Goal: Information Seeking & Learning: Learn about a topic

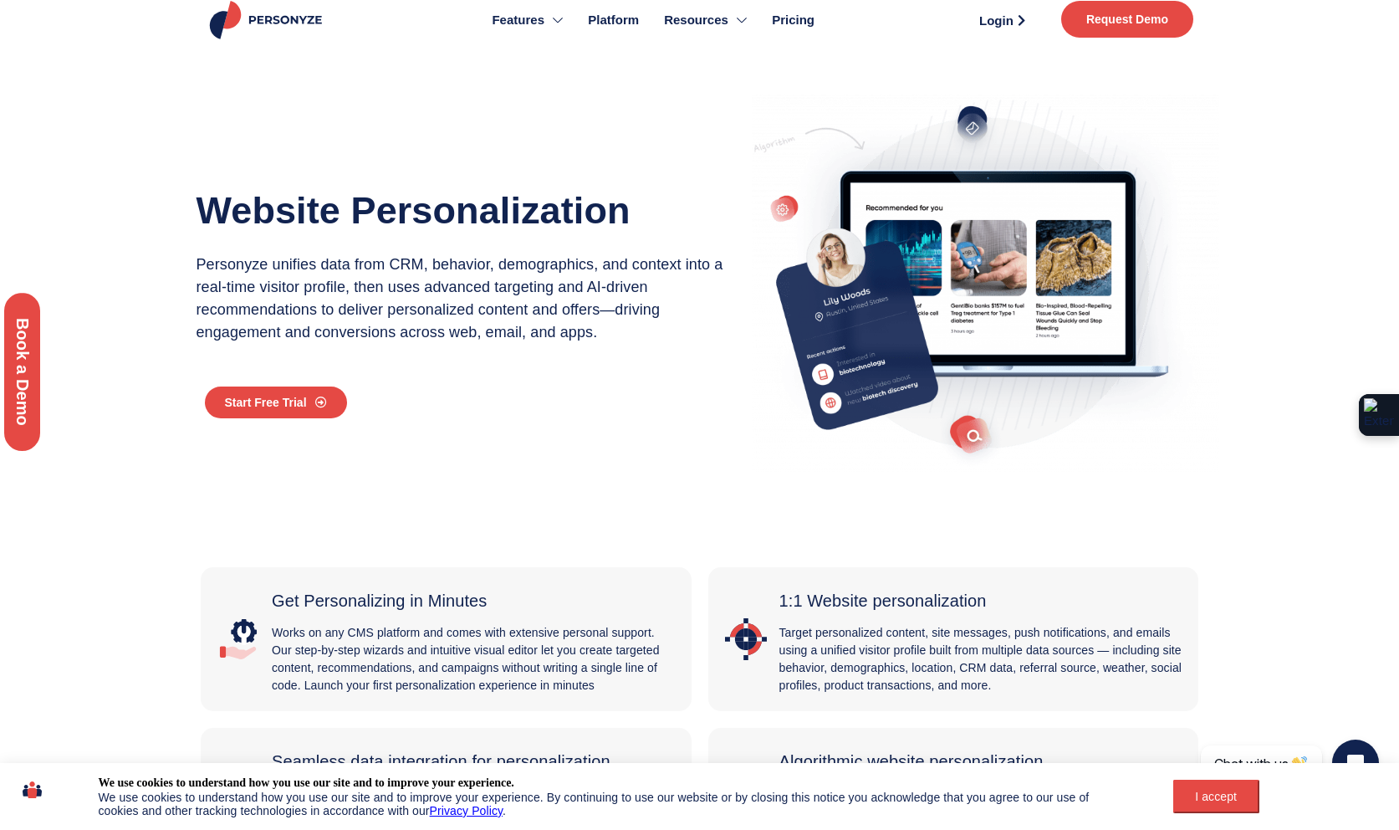
scroll to position [116, 0]
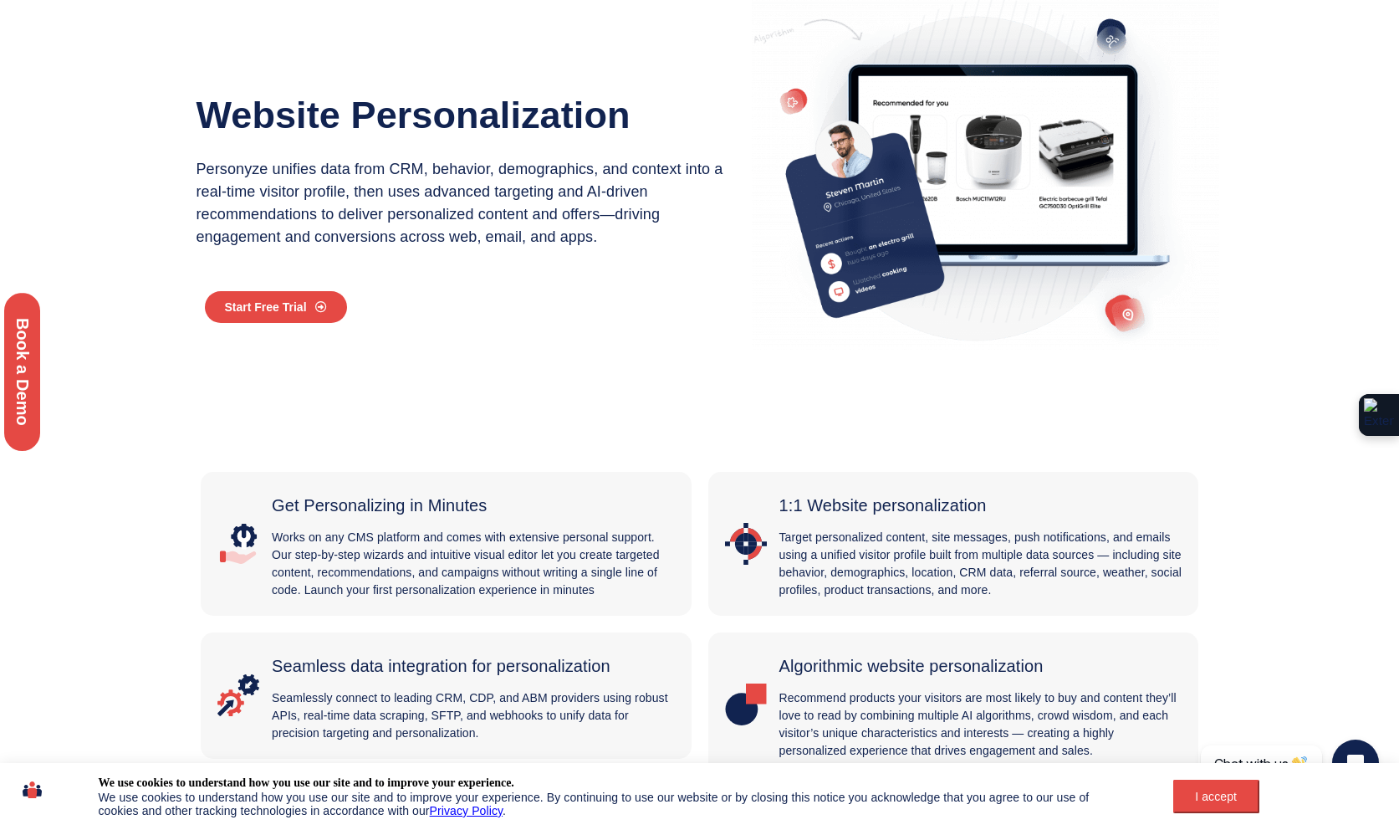
click at [966, 503] on span "1:1 Website personalization" at bounding box center [882, 505] width 207 height 18
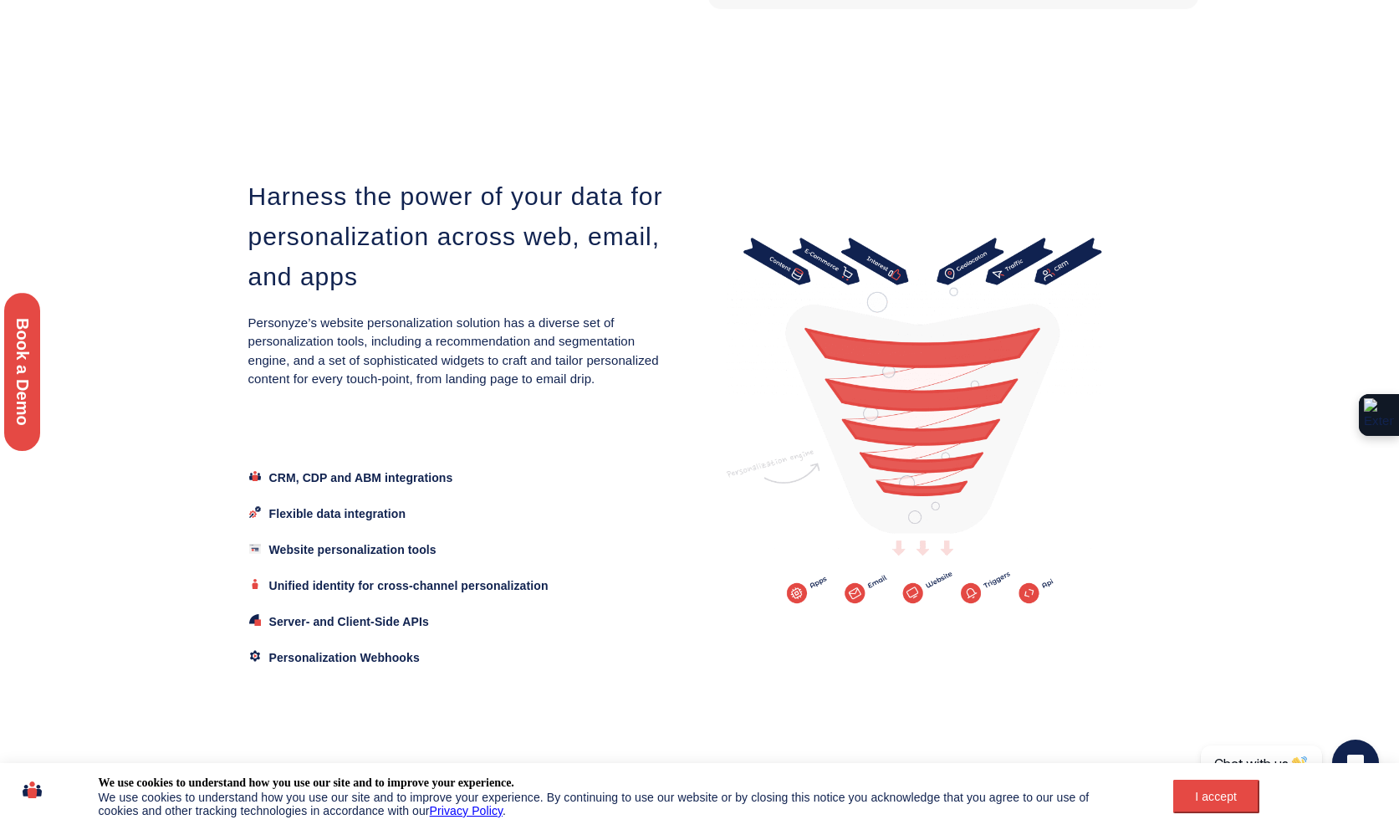
scroll to position [969, 0]
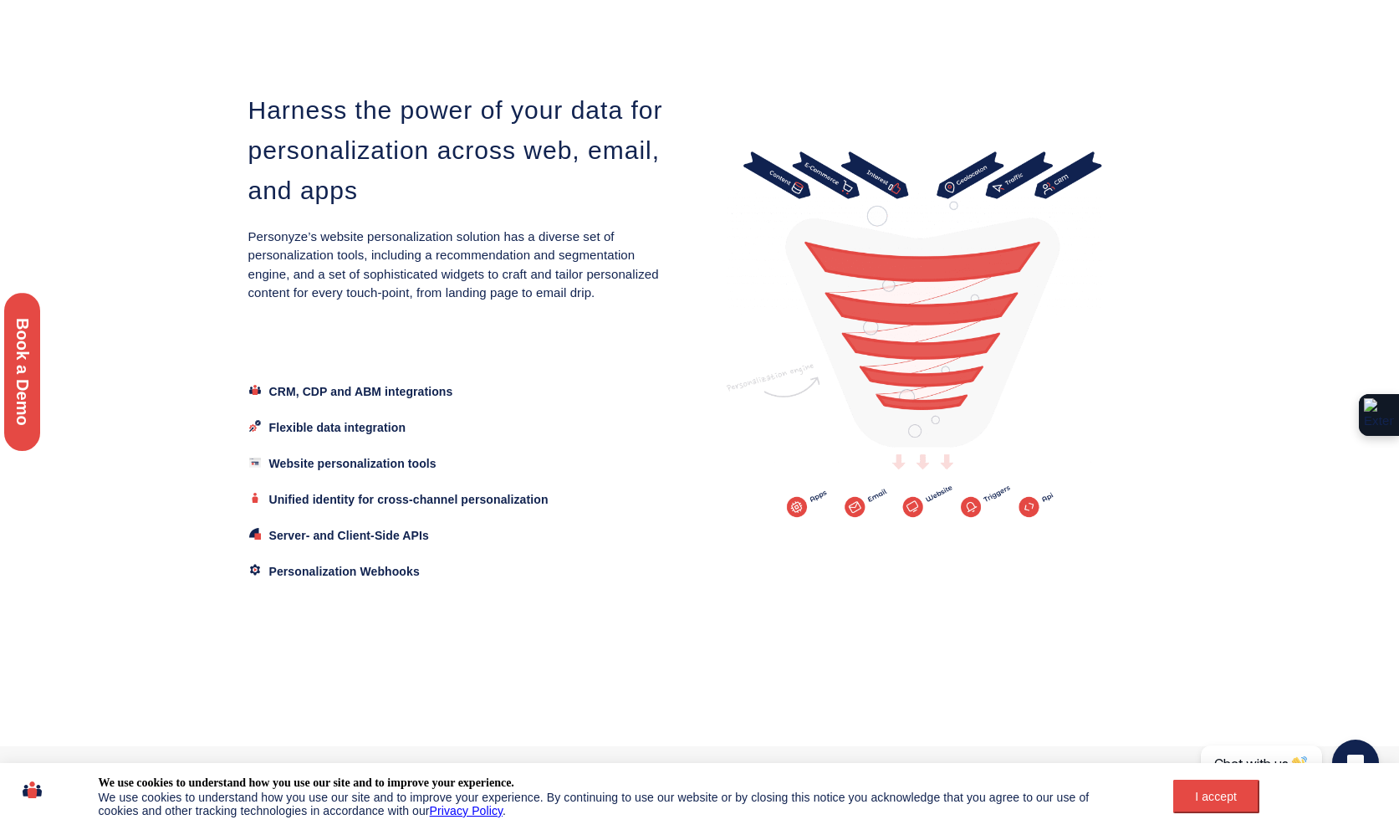
click at [382, 462] on span "Website personalization tools" at bounding box center [352, 463] width 167 height 13
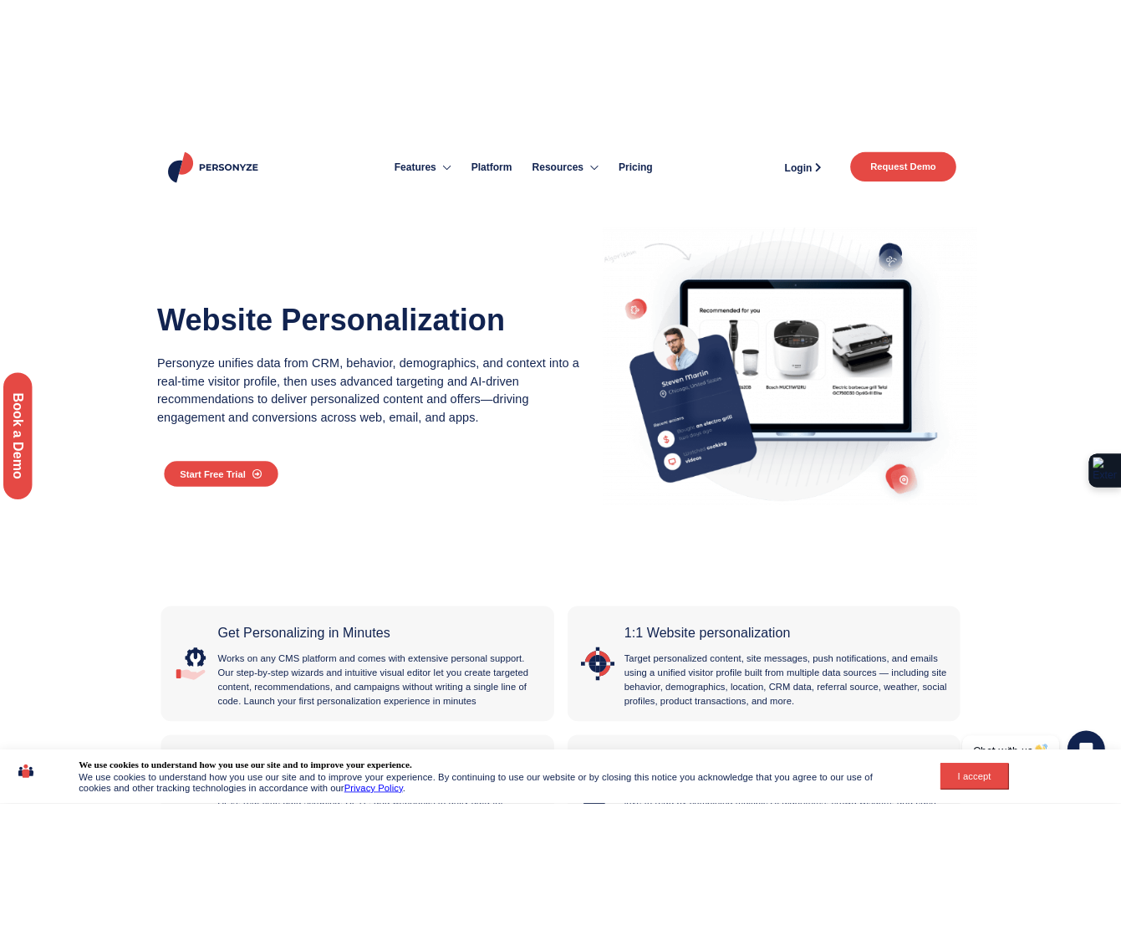
scroll to position [0, 0]
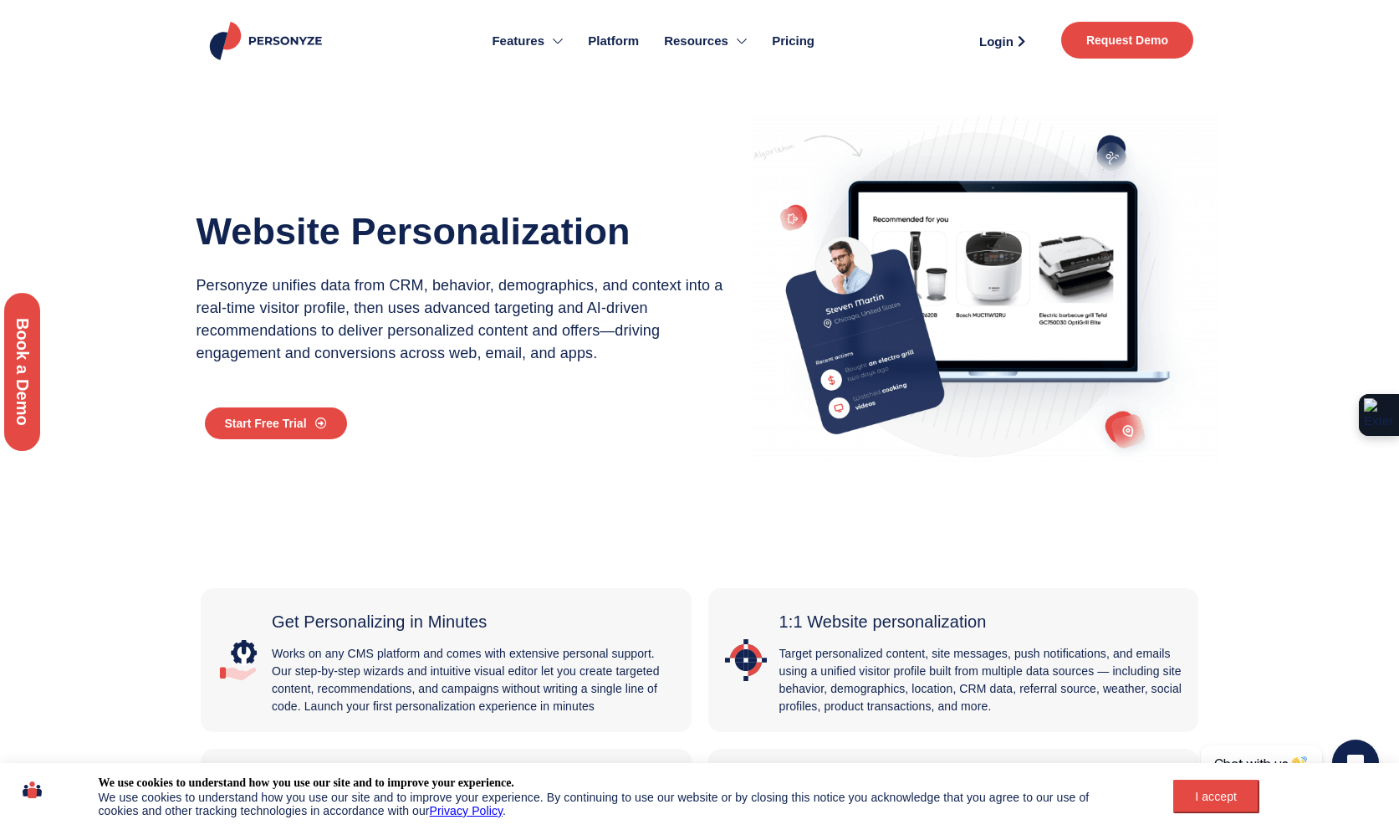
click at [1221, 800] on div "I accept" at bounding box center [1216, 795] width 66 height 13
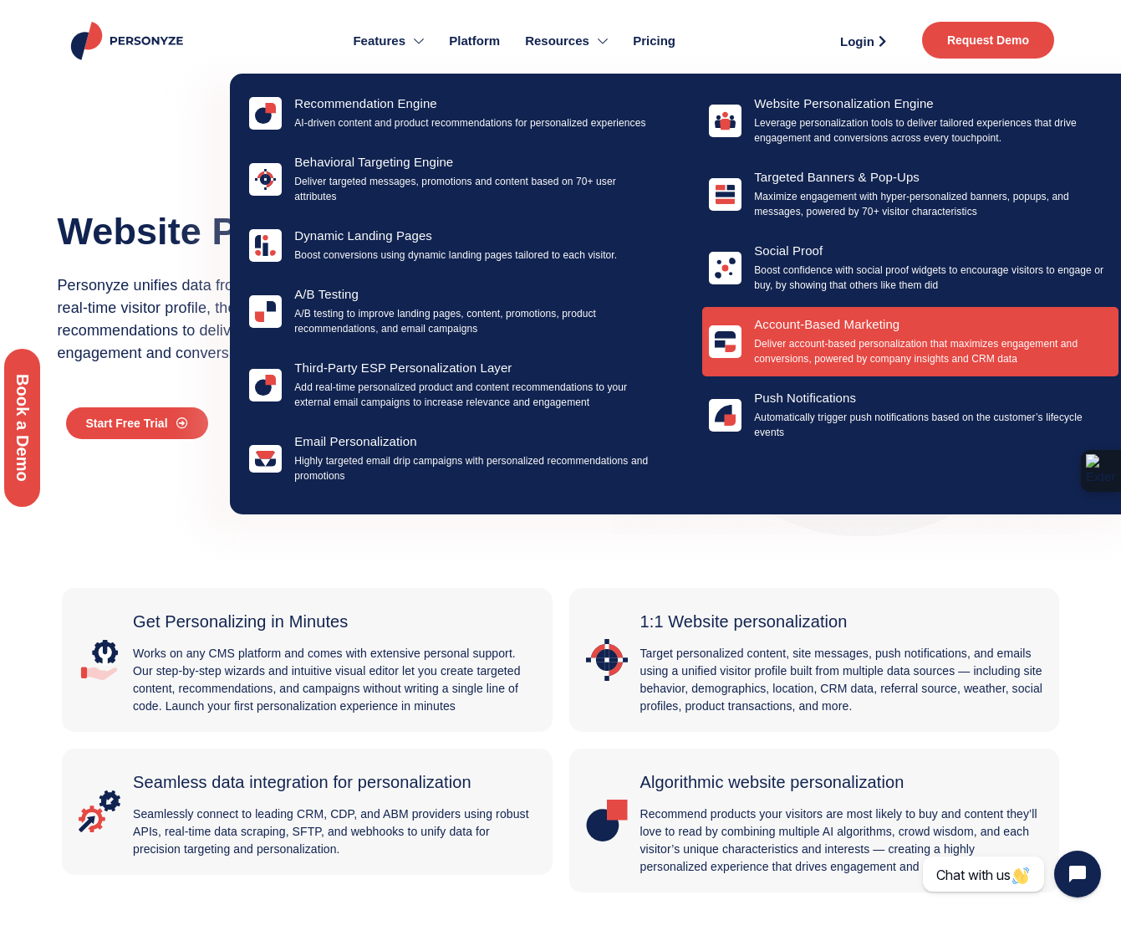
click at [768, 332] on div "Account-Based Marketing Deliver account-based personalization that maximizes en…" at bounding box center [933, 341] width 358 height 49
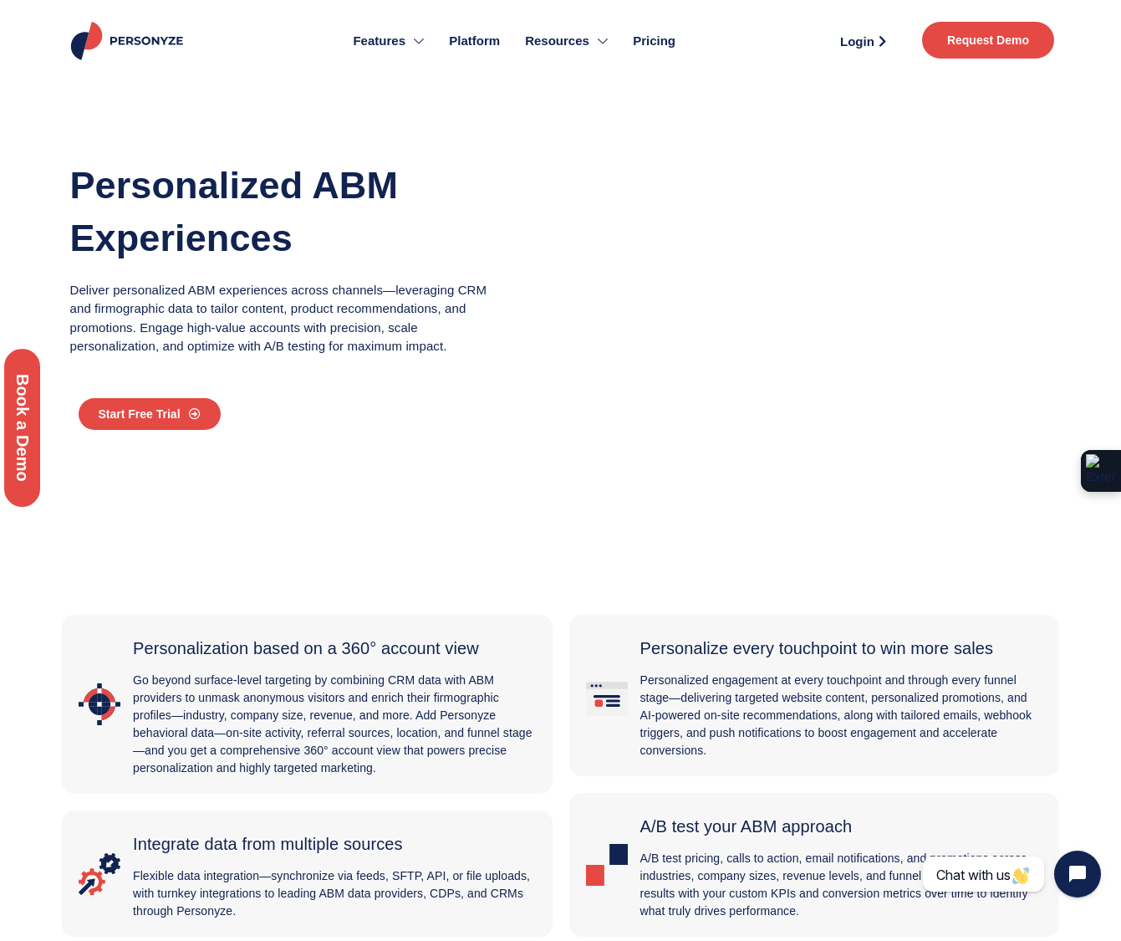
click at [663, 39] on span "Pricing" at bounding box center [654, 41] width 43 height 19
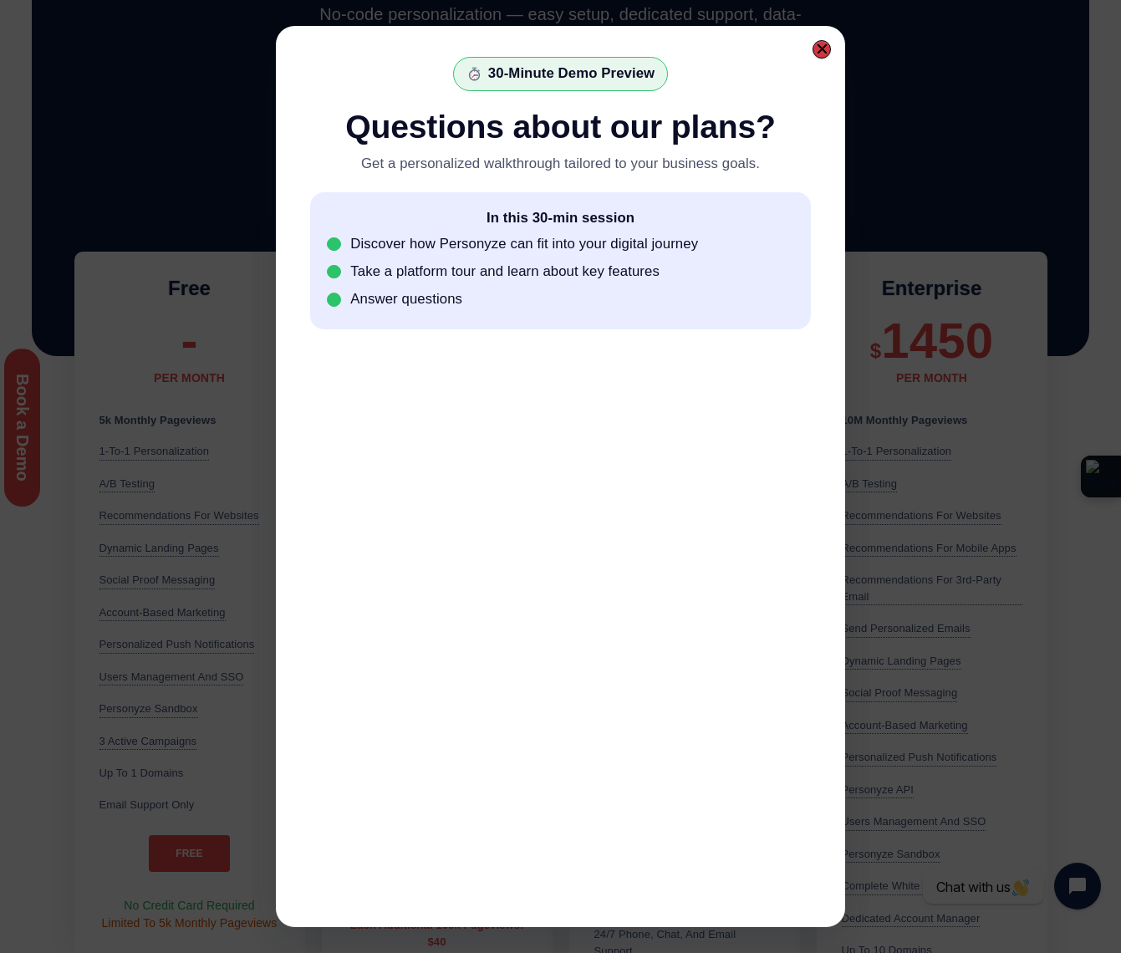
click at [828, 46] on div at bounding box center [822, 49] width 13 height 13
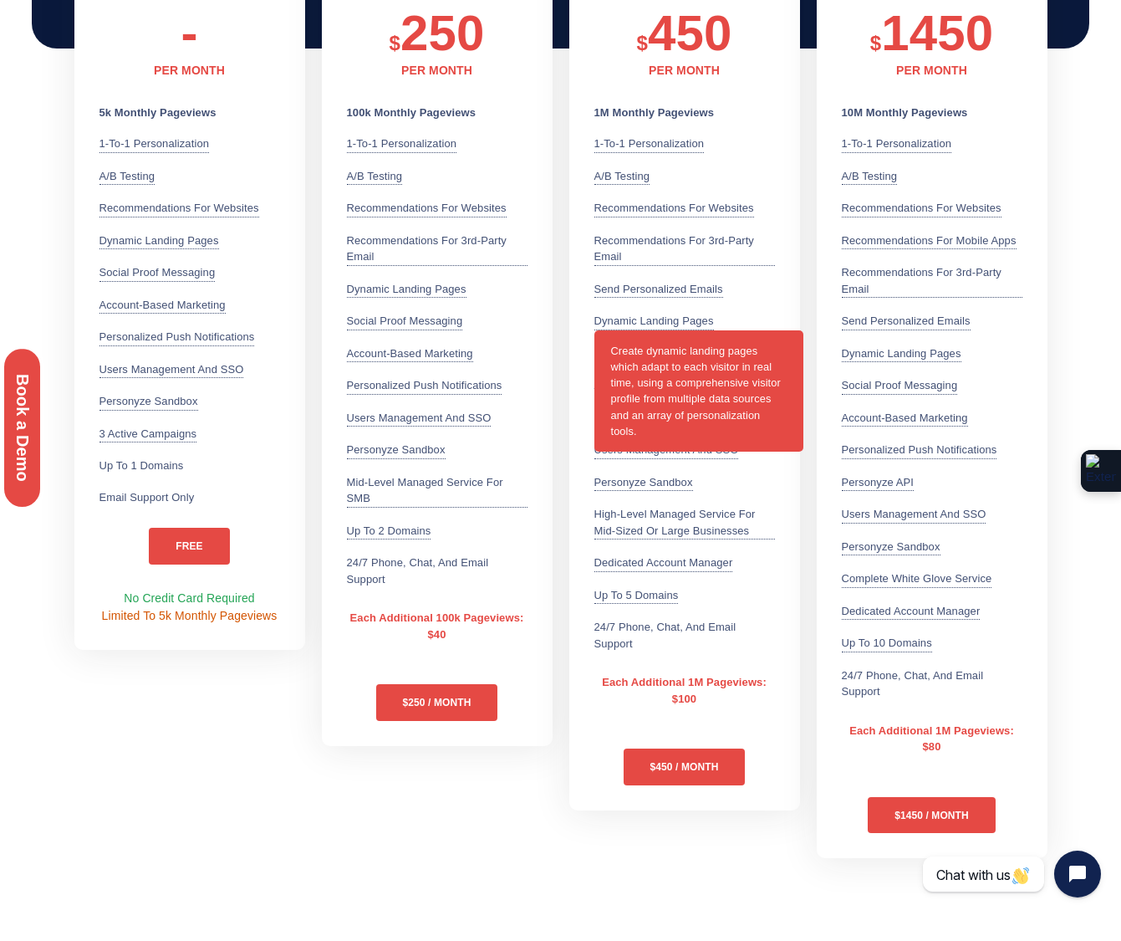
scroll to position [428, 0]
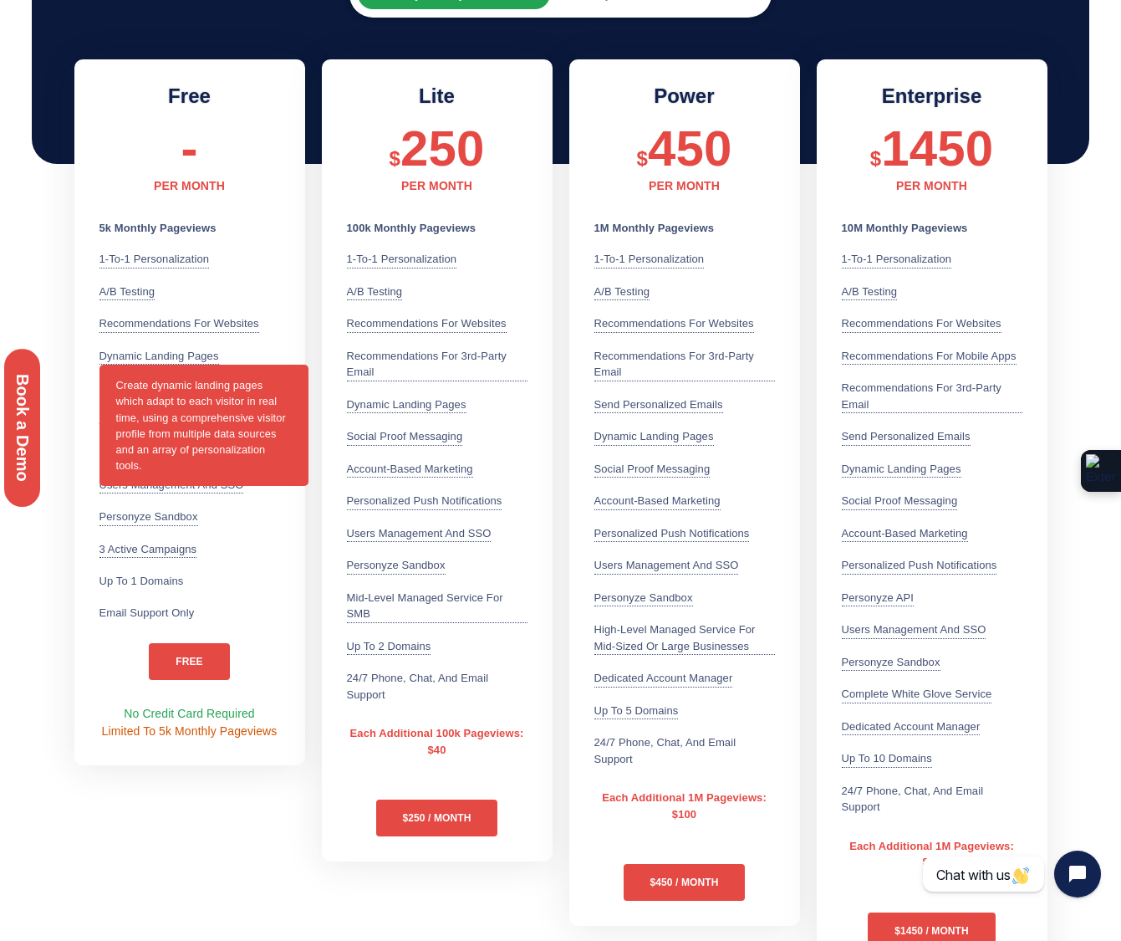
click at [167, 355] on div "Dynamic Landing Pages Create dynamic landing pages which adapt to each visitor …" at bounding box center [160, 357] width 120 height 18
click at [176, 415] on span "Create dynamic landing pages which adapt to each visitor in real time, using a …" at bounding box center [204, 425] width 209 height 121
click at [172, 355] on div "Dynamic Landing Pages Create dynamic landing pages which adapt to each visitor …" at bounding box center [160, 357] width 120 height 18
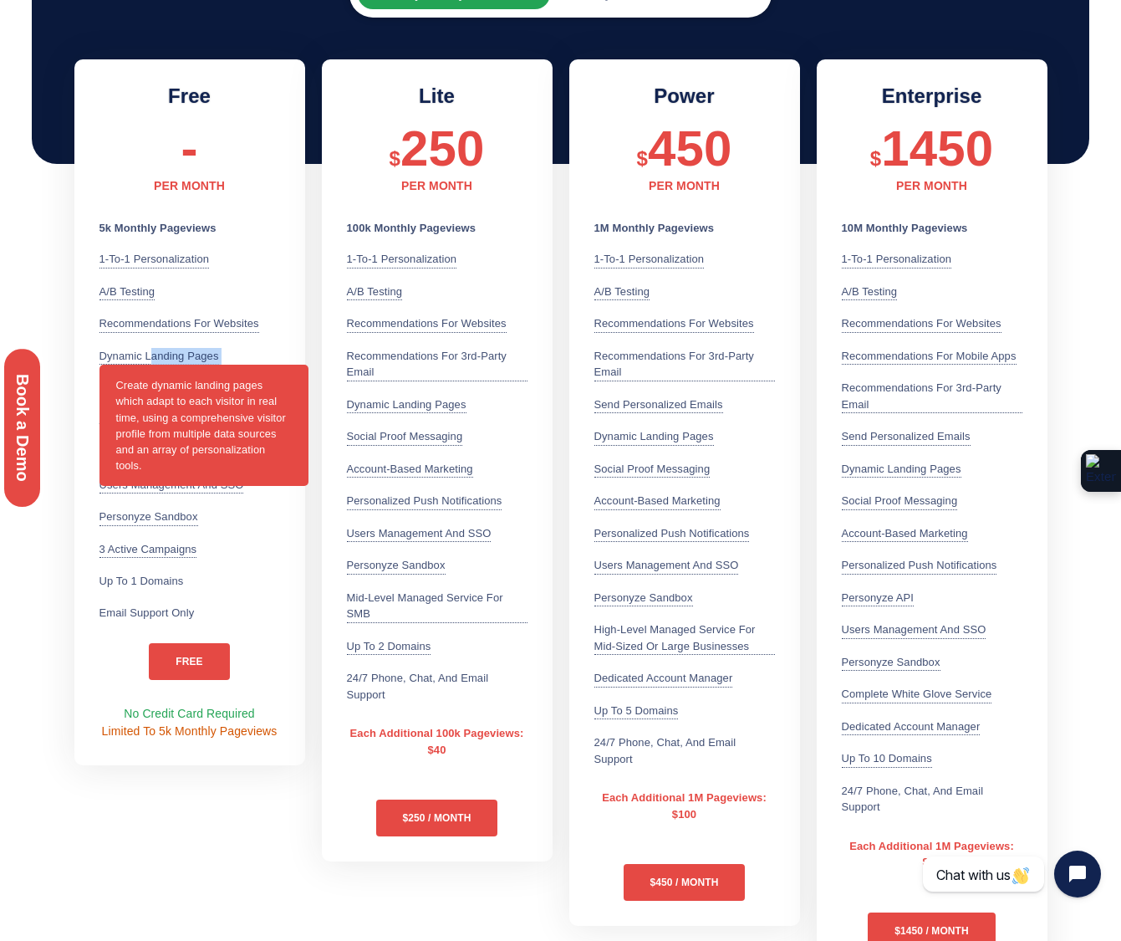
click at [172, 353] on div "Dynamic Landing Pages Create dynamic landing pages which adapt to each visitor …" at bounding box center [160, 357] width 120 height 18
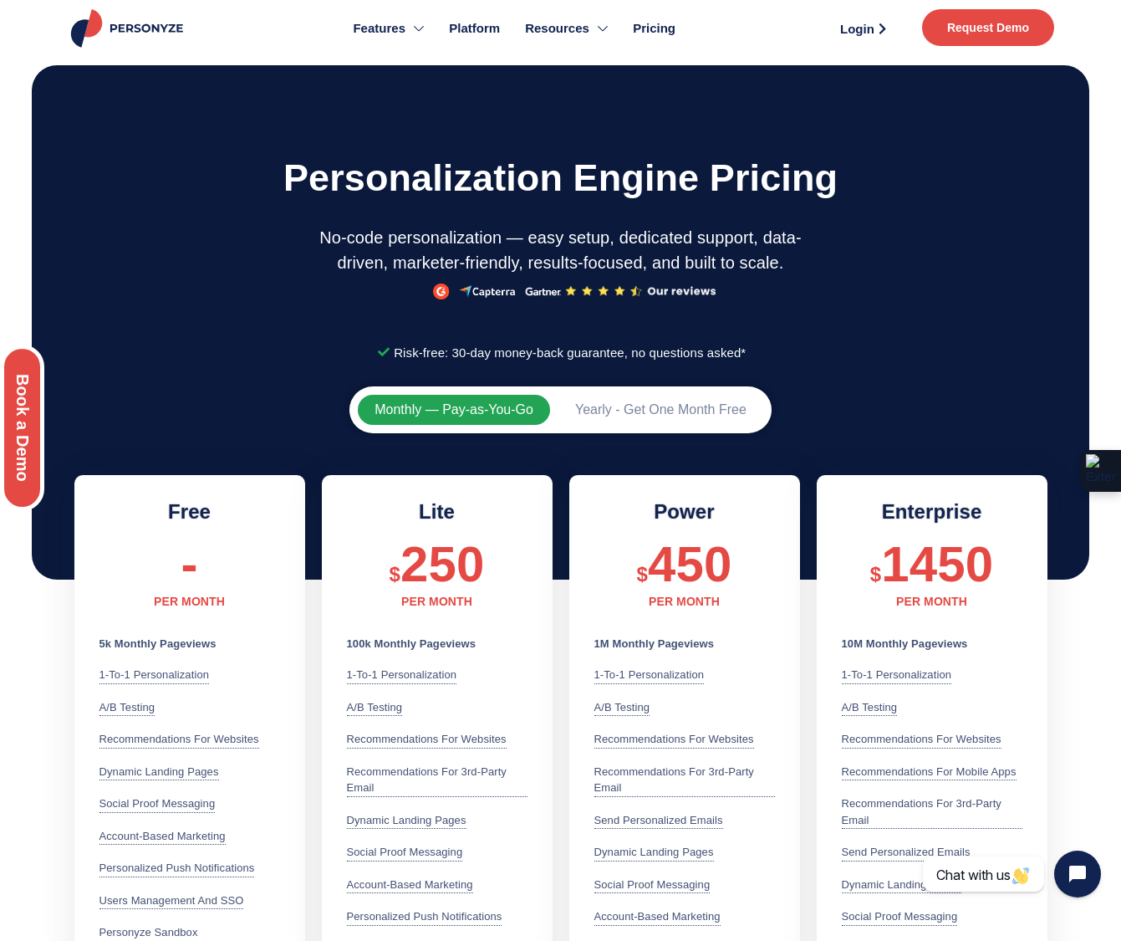
scroll to position [0, 0]
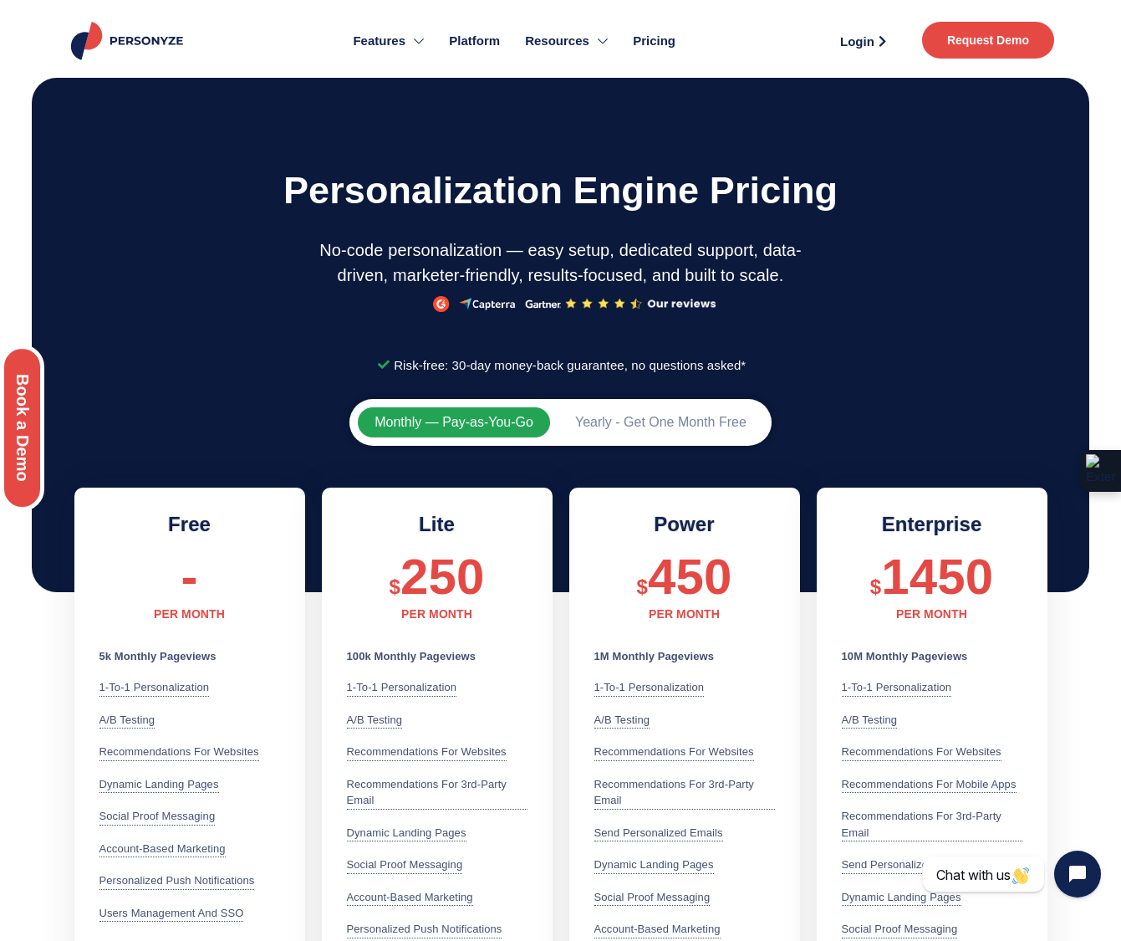
click at [468, 36] on span "Platform" at bounding box center [474, 41] width 51 height 19
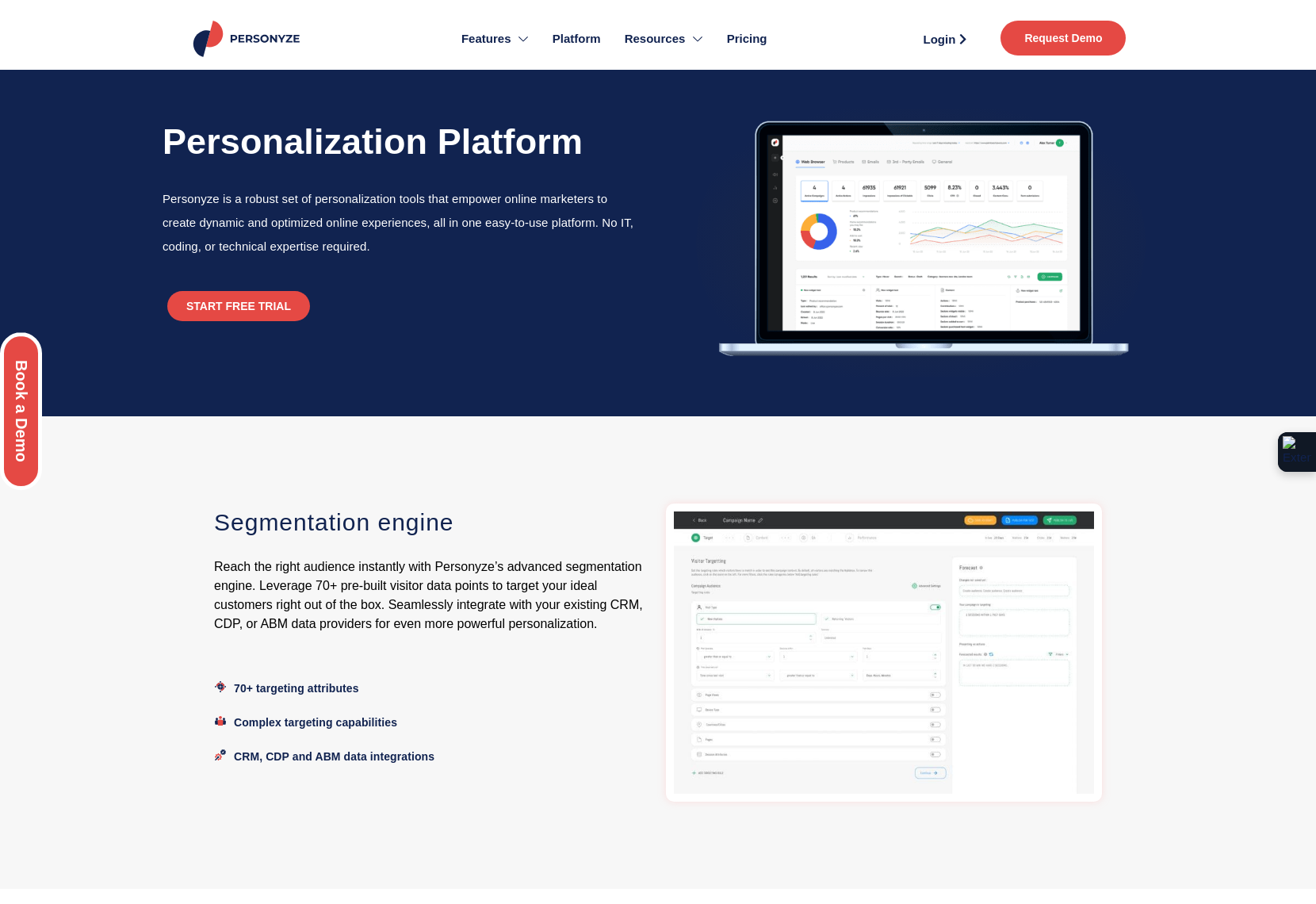
click at [585, 36] on span "Platform" at bounding box center [576, 39] width 48 height 18
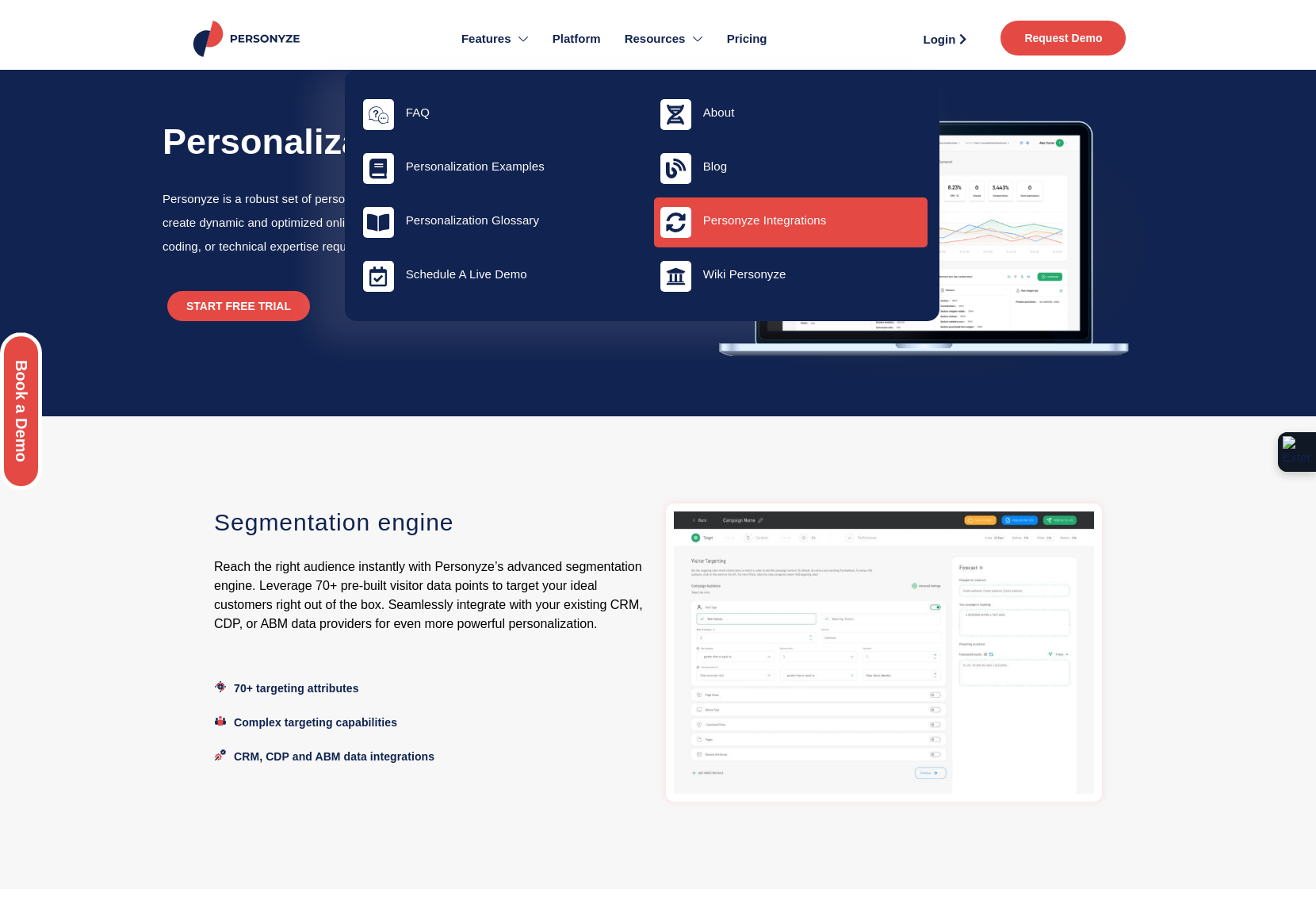
click at [746, 232] on div "Personyze Integrations" at bounding box center [791, 222] width 273 height 50
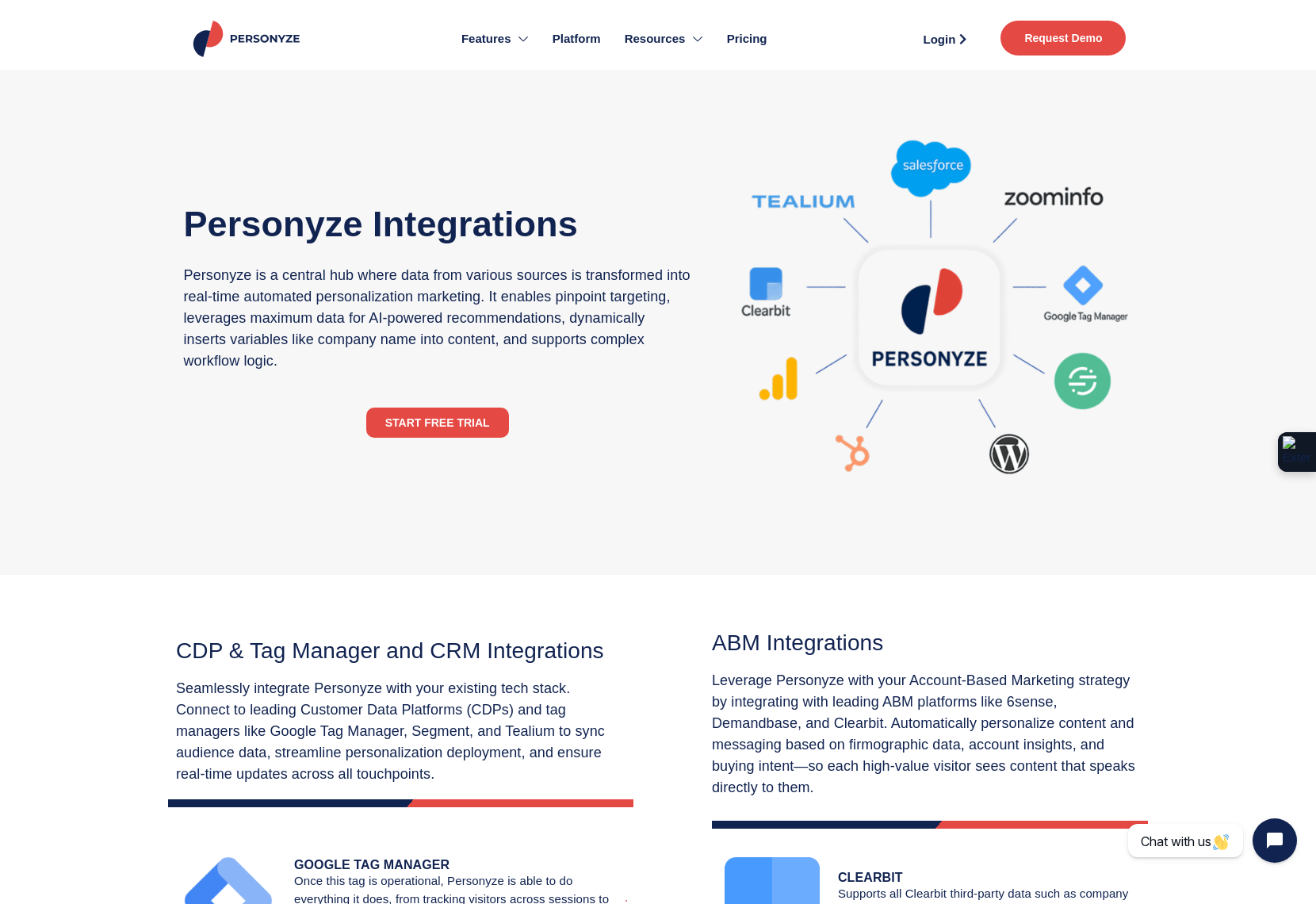
click at [1014, 453] on img at bounding box center [928, 323] width 410 height 410
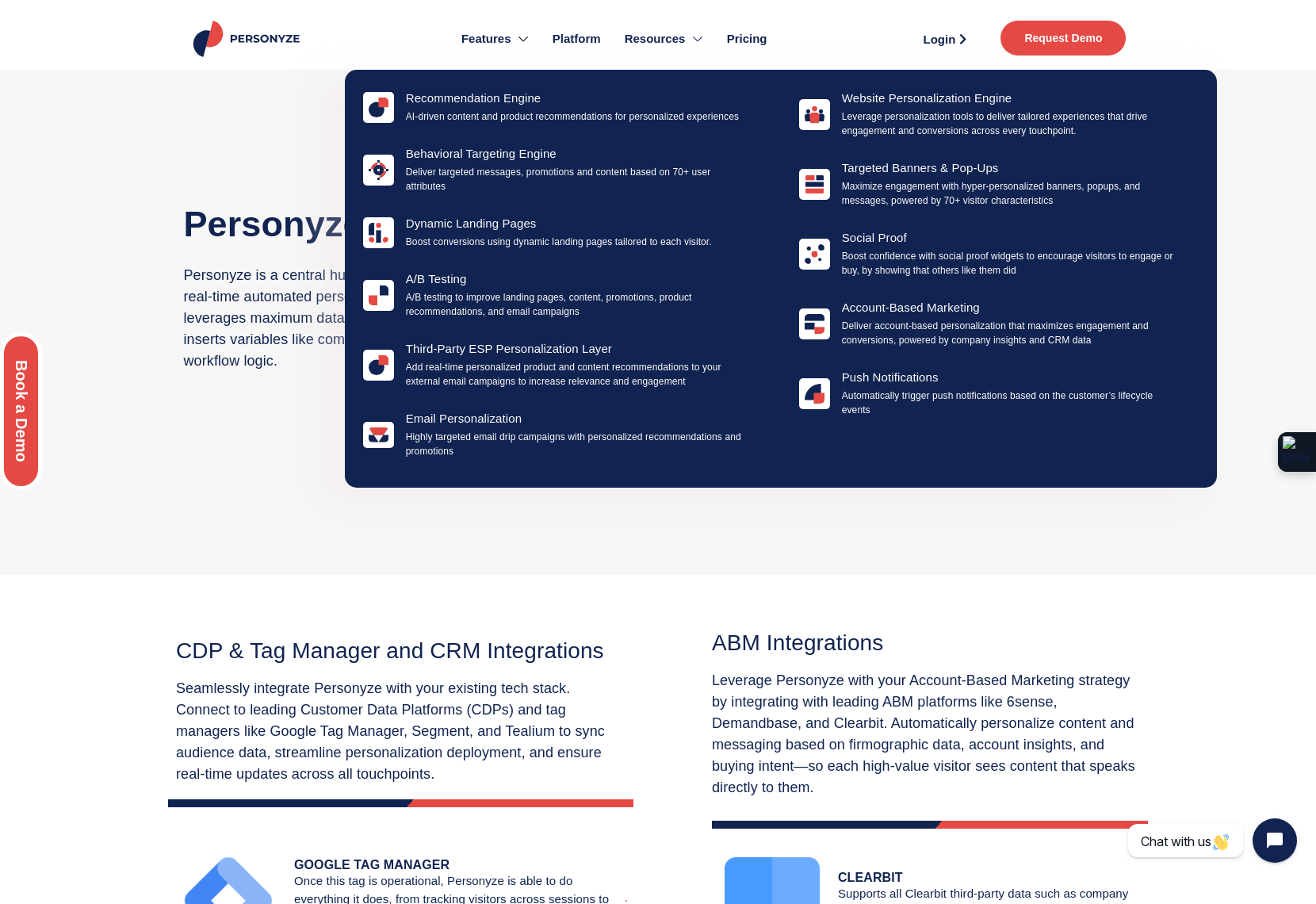
click at [484, 44] on span "Features" at bounding box center [486, 39] width 50 height 18
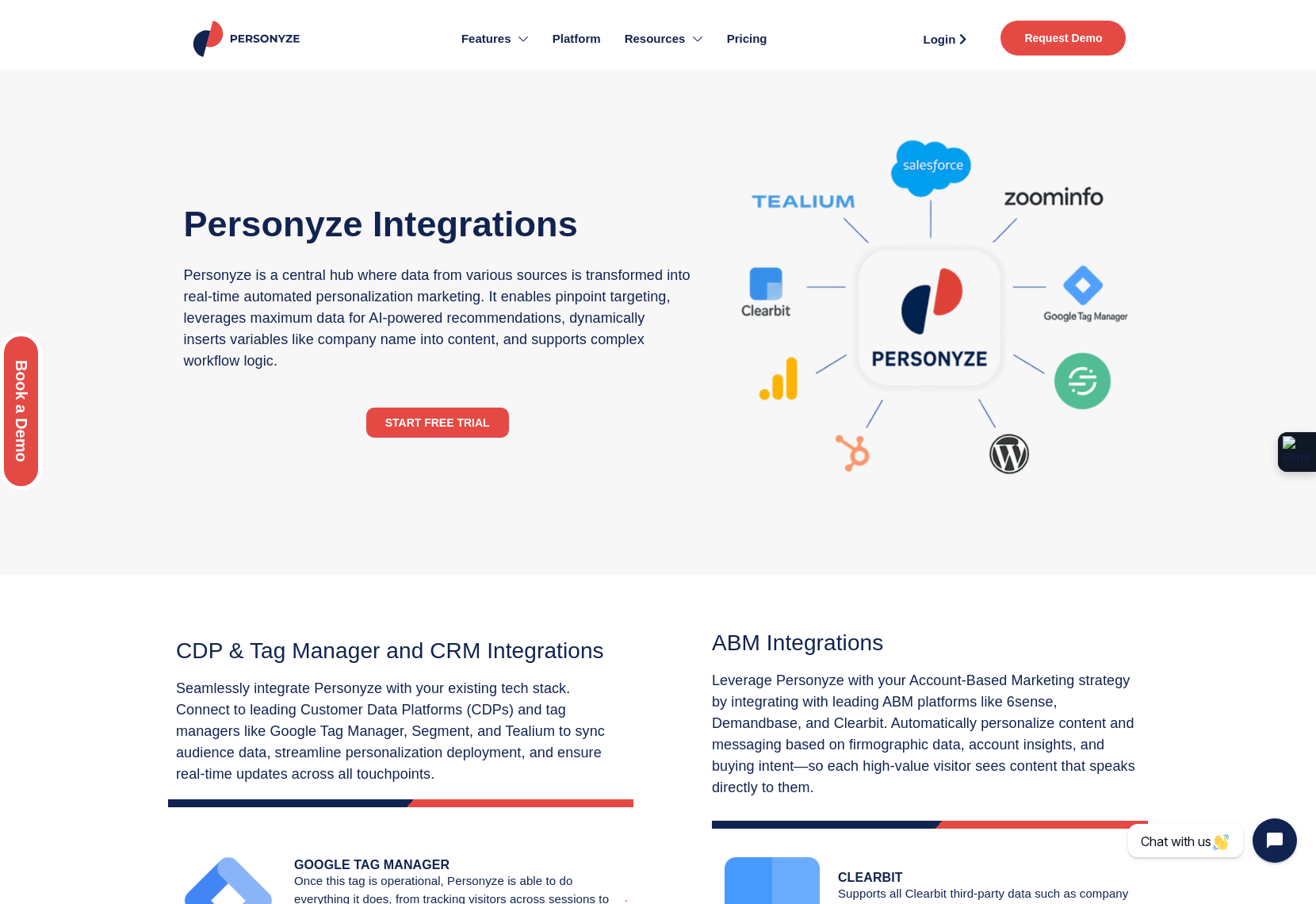
click at [738, 36] on span "Pricing" at bounding box center [747, 39] width 41 height 18
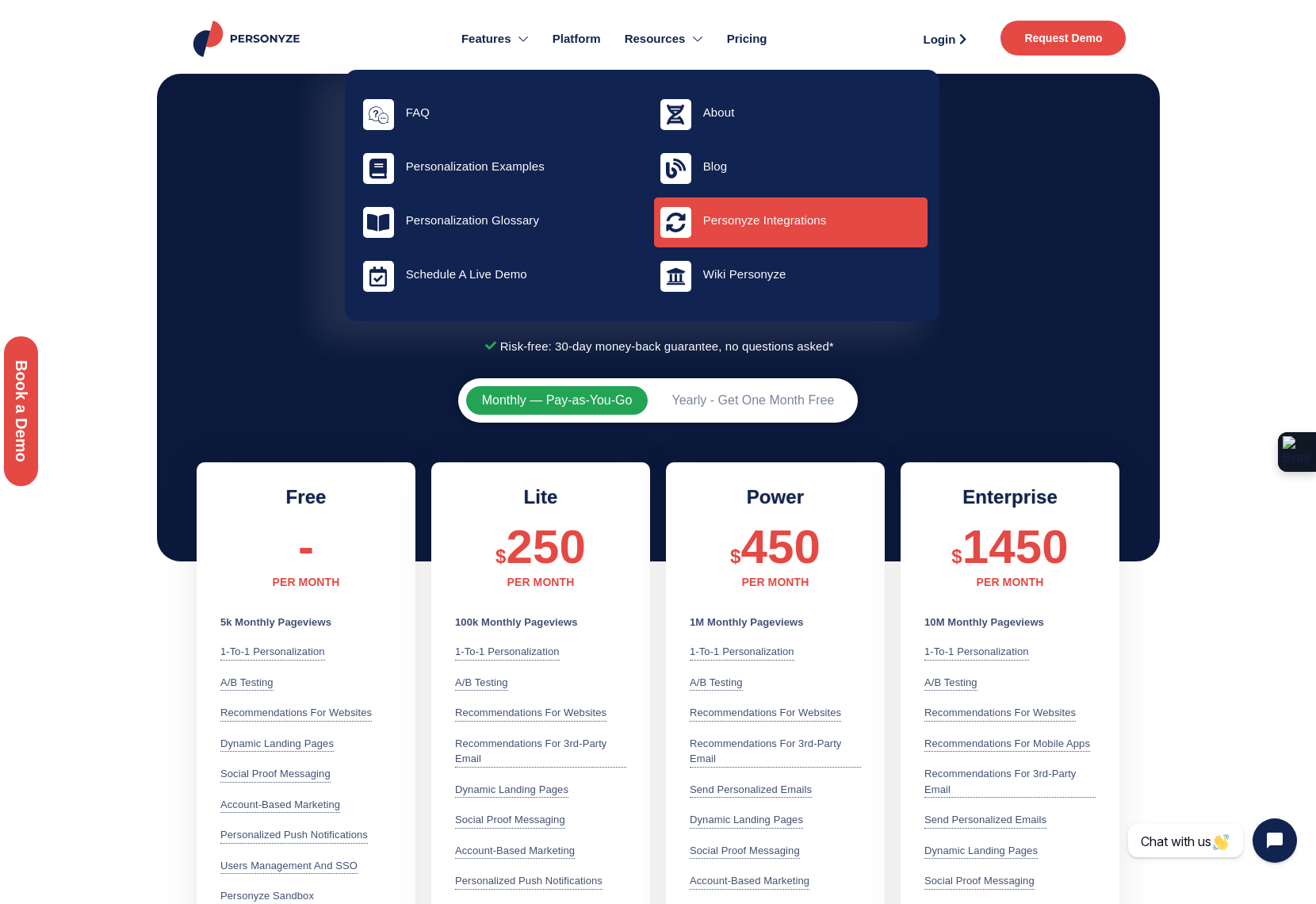
click at [740, 222] on h4 "Personyze Integrations" at bounding box center [813, 220] width 218 height 14
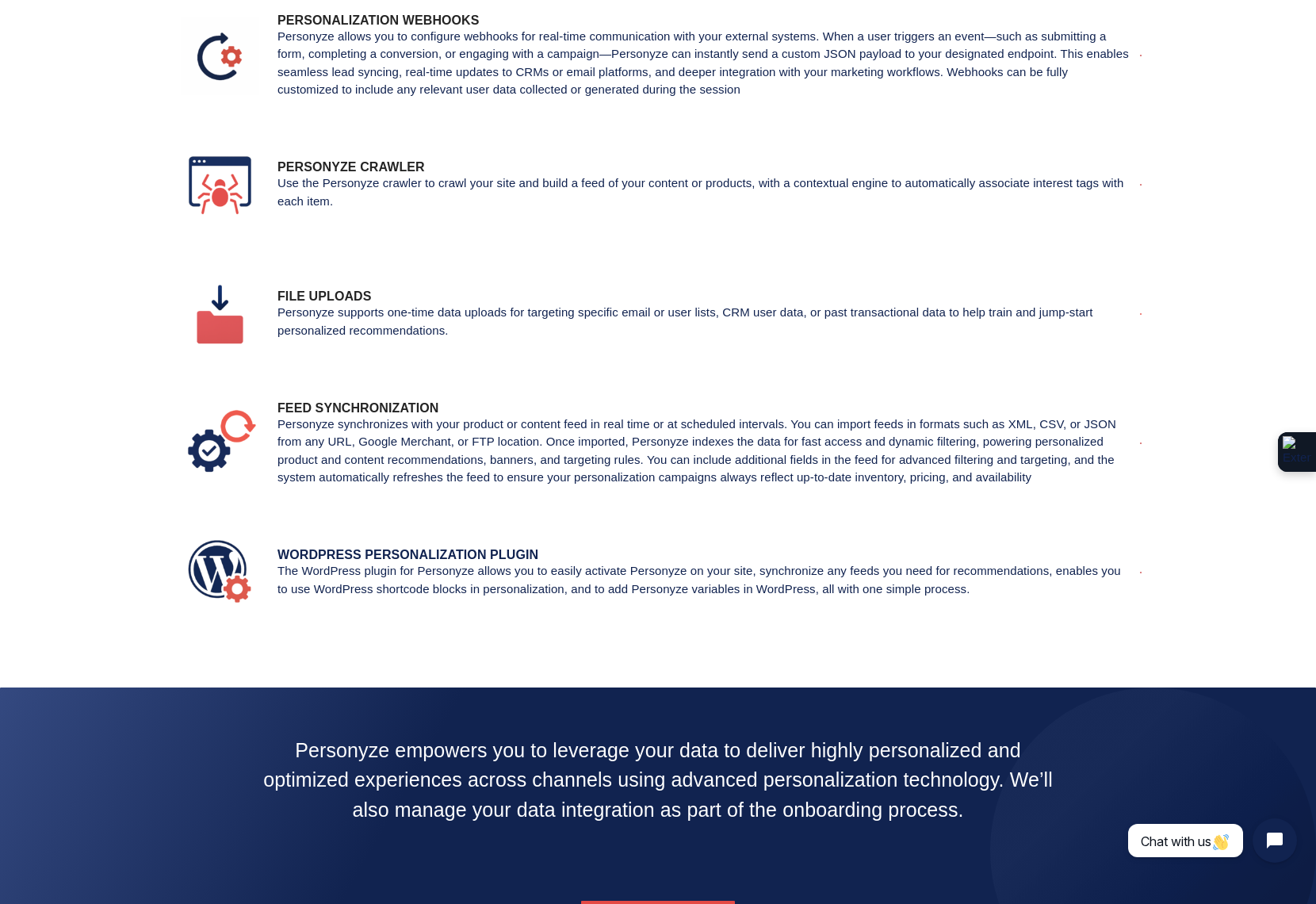
scroll to position [2391, 0]
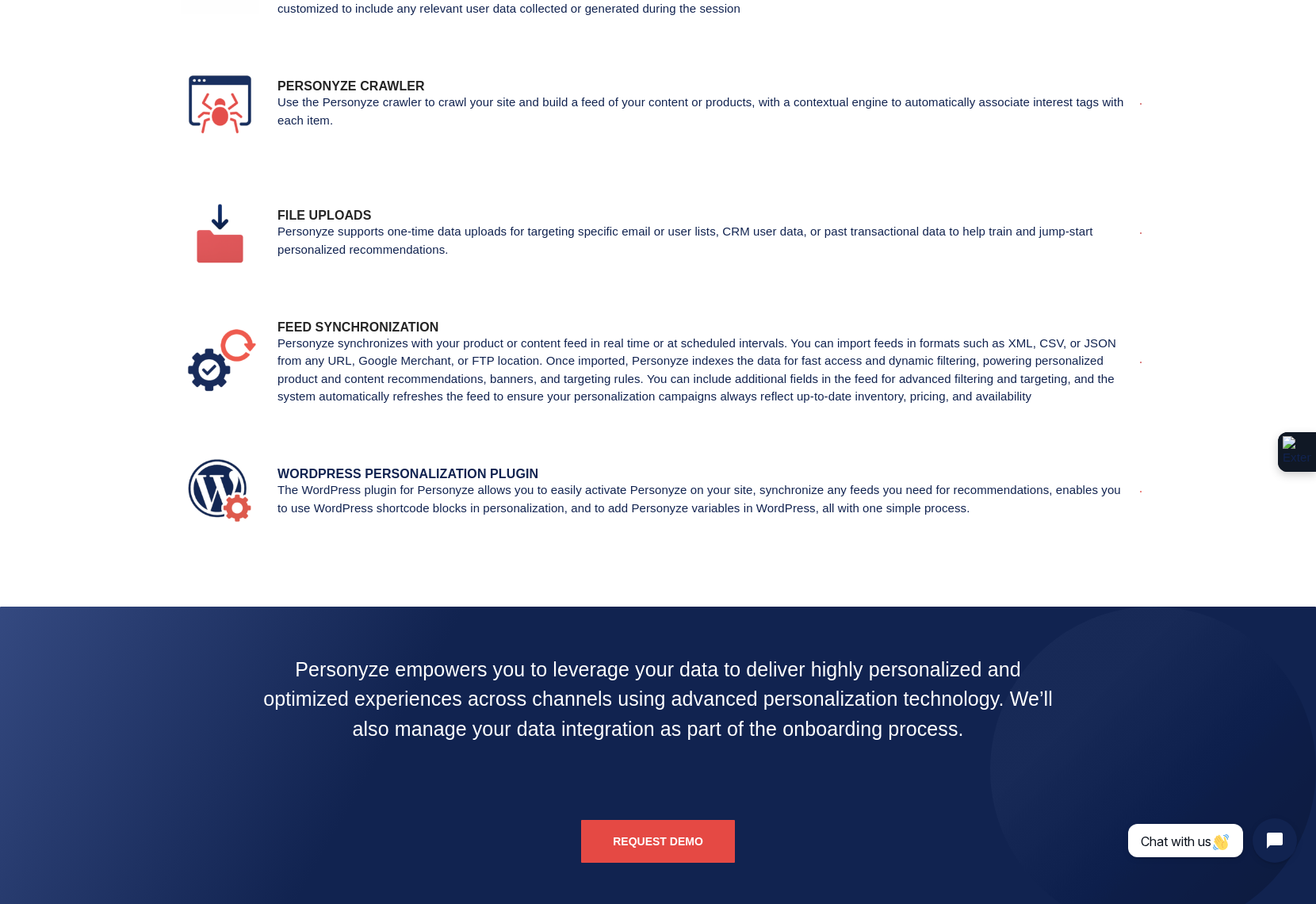
click at [404, 513] on p "The WordPress plugin for Personyze allows you to easily activate Personyze on y…" at bounding box center [704, 500] width 854 height 36
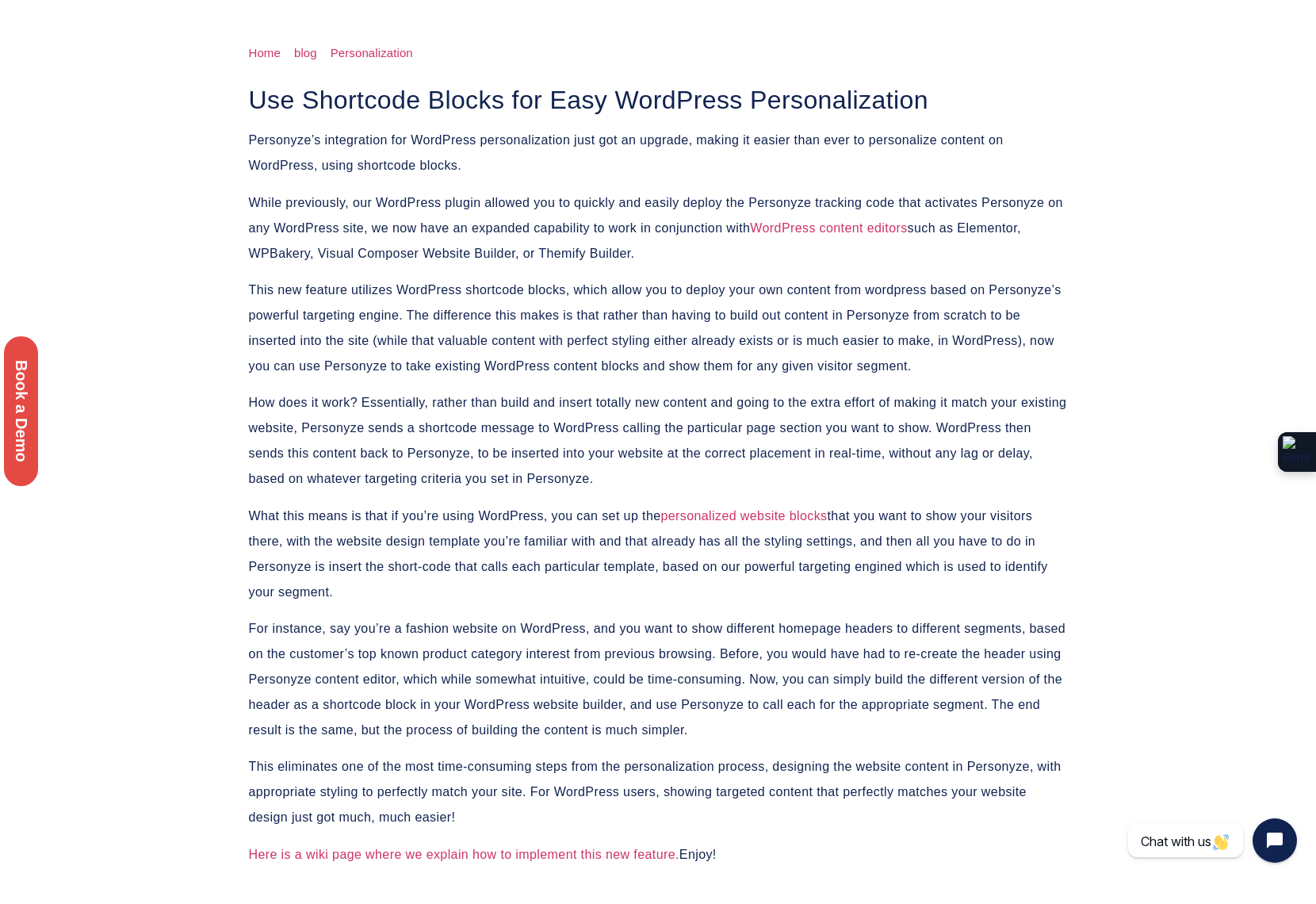
scroll to position [330, 0]
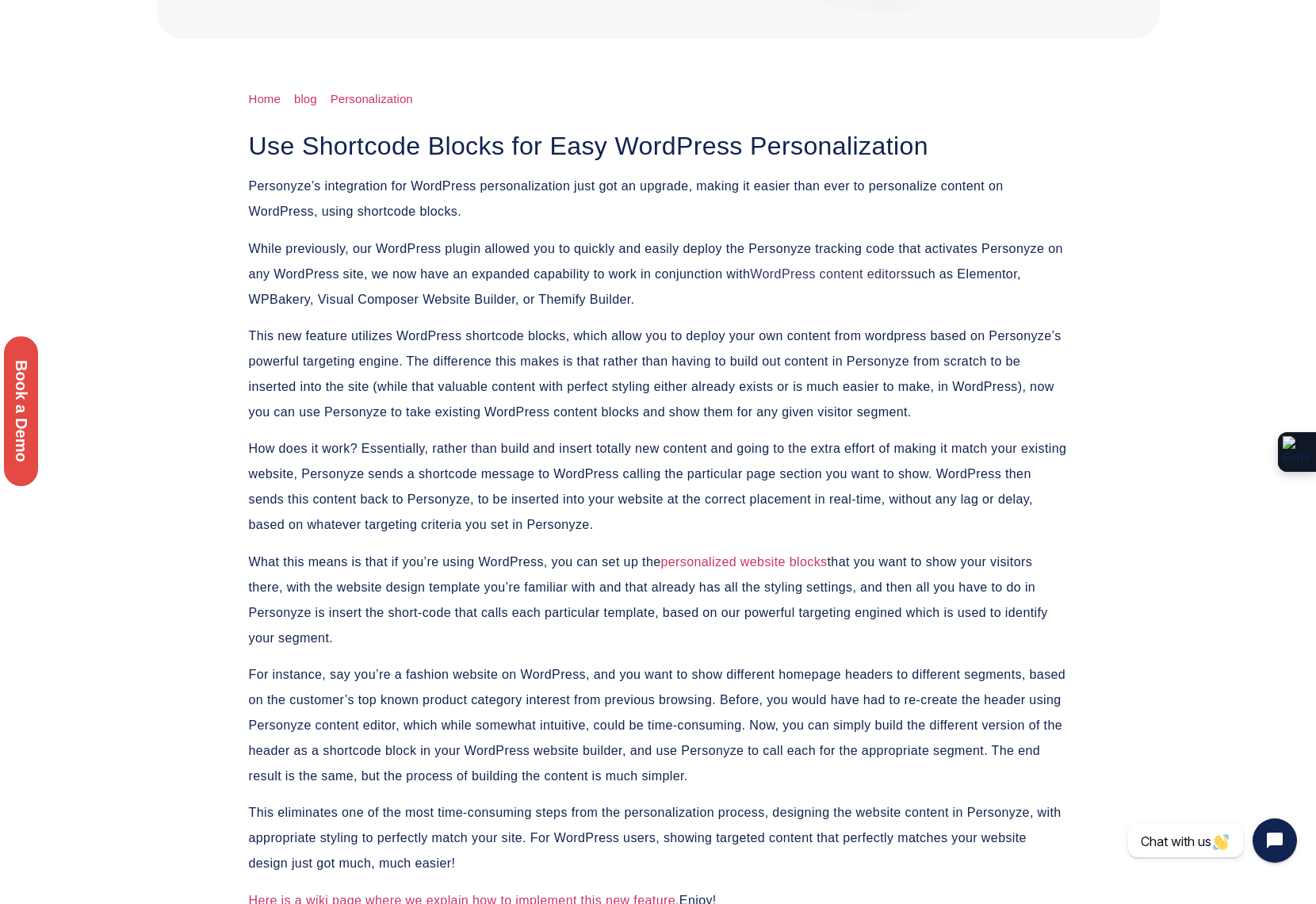
click at [835, 273] on span "WordPress content editors" at bounding box center [829, 274] width 157 height 13
